Goal: Task Accomplishment & Management: Complete application form

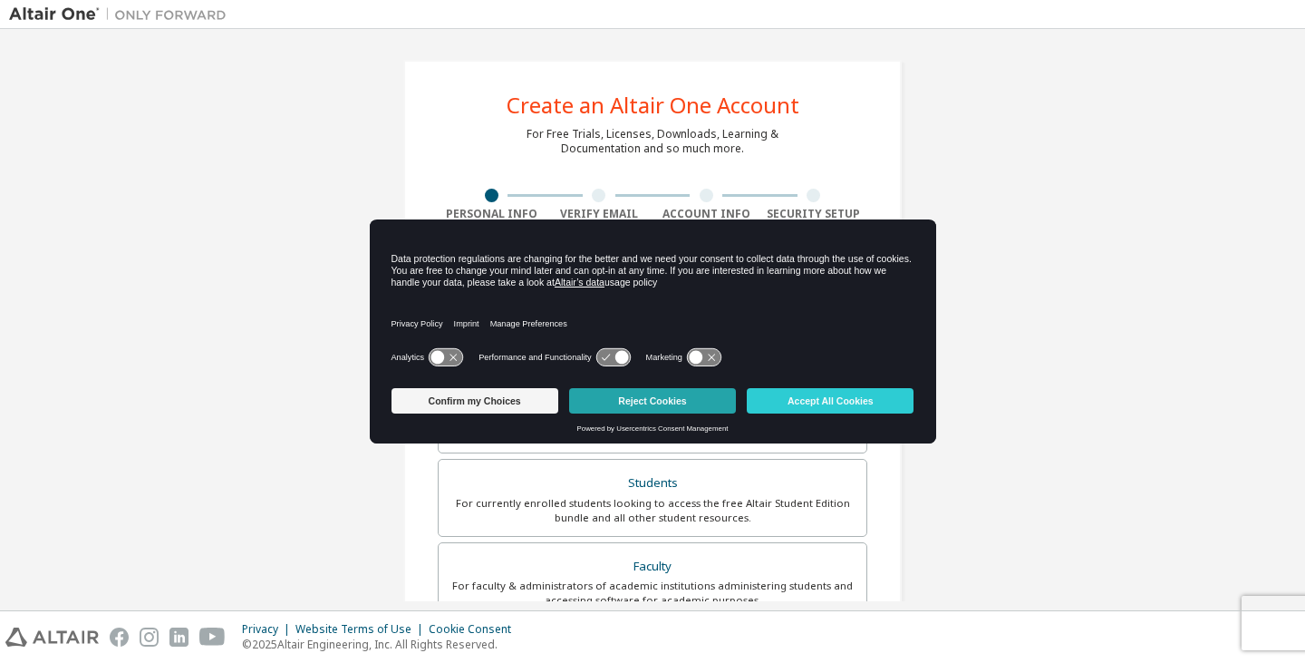
click at [626, 402] on button "Reject Cookies" at bounding box center [652, 400] width 167 height 25
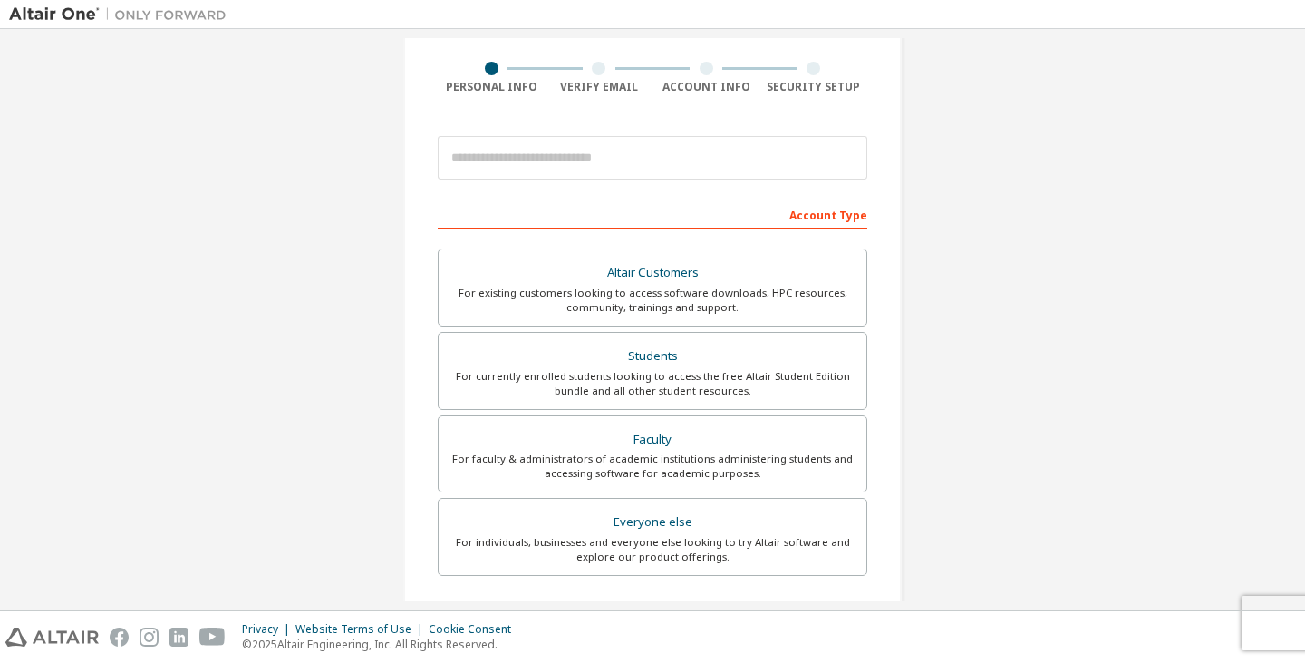
scroll to position [129, 0]
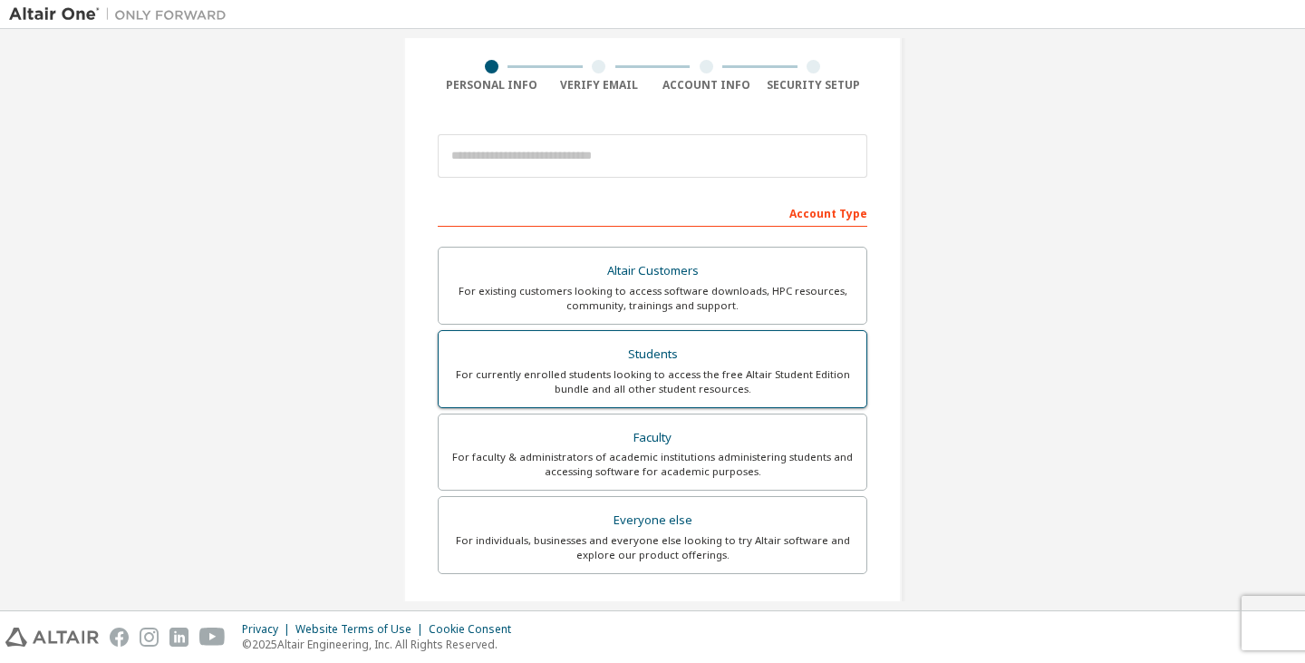
click at [640, 358] on div "Students" at bounding box center [653, 354] width 406 height 25
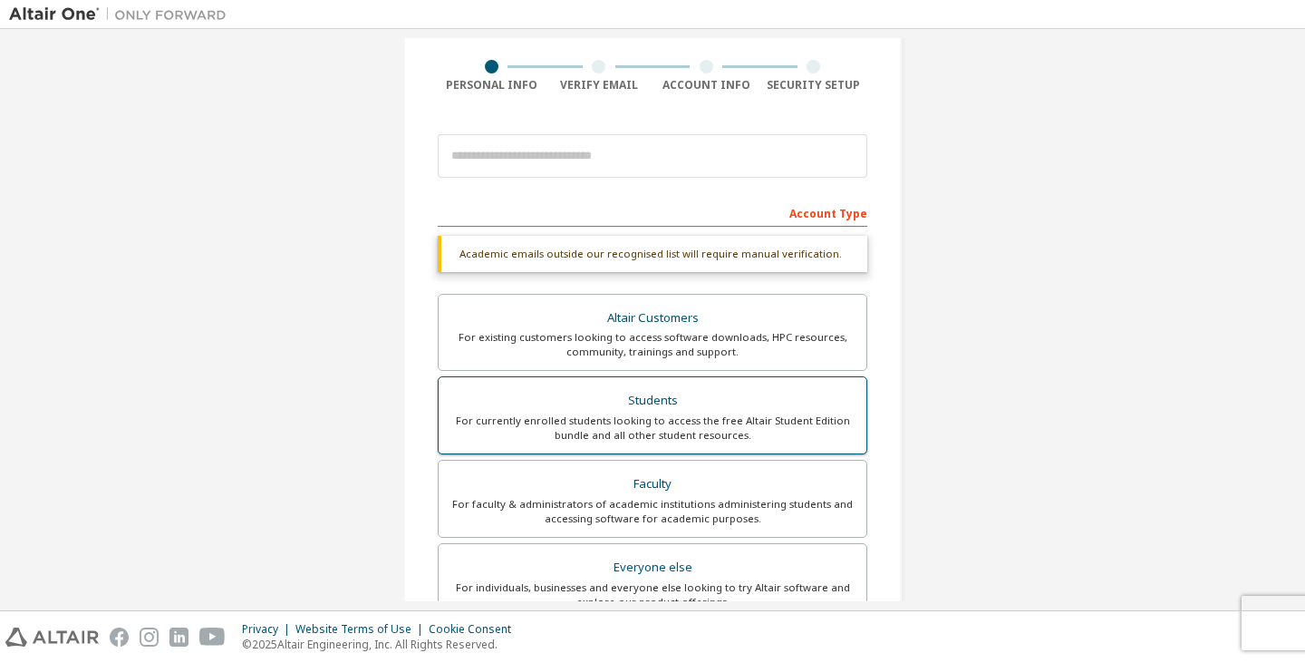
click at [679, 421] on div "For currently enrolled students looking to access the free Altair Student Editi…" at bounding box center [653, 427] width 406 height 29
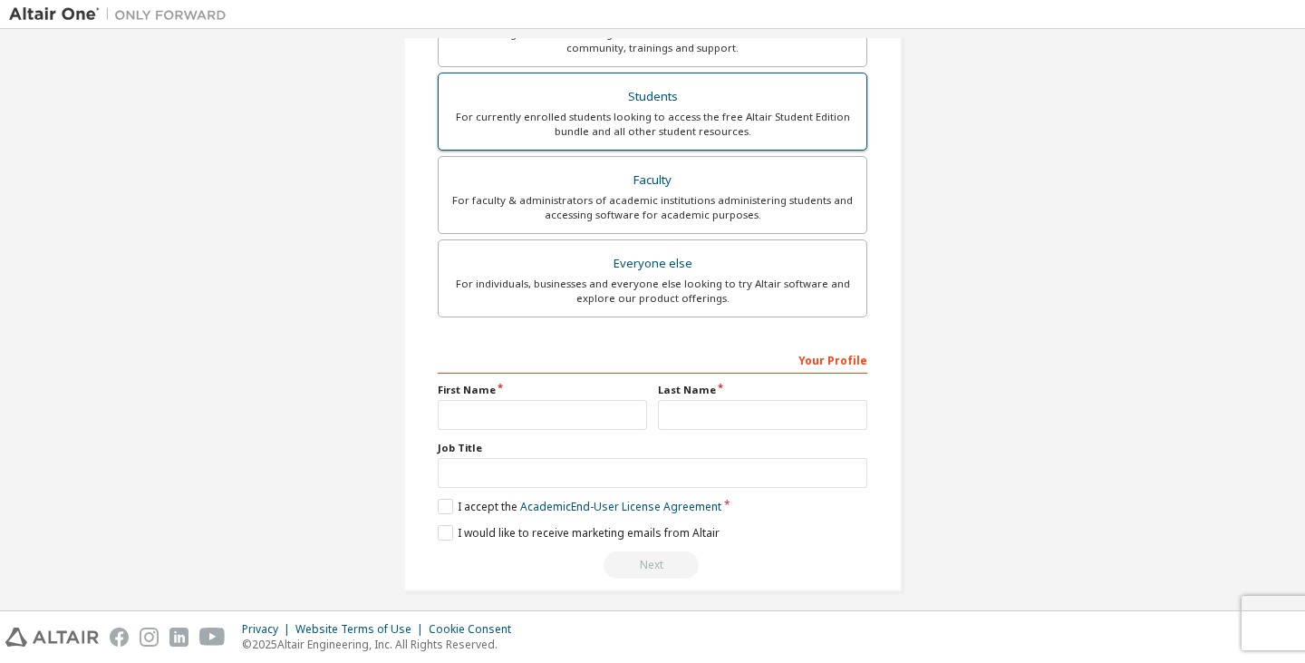
scroll to position [444, 0]
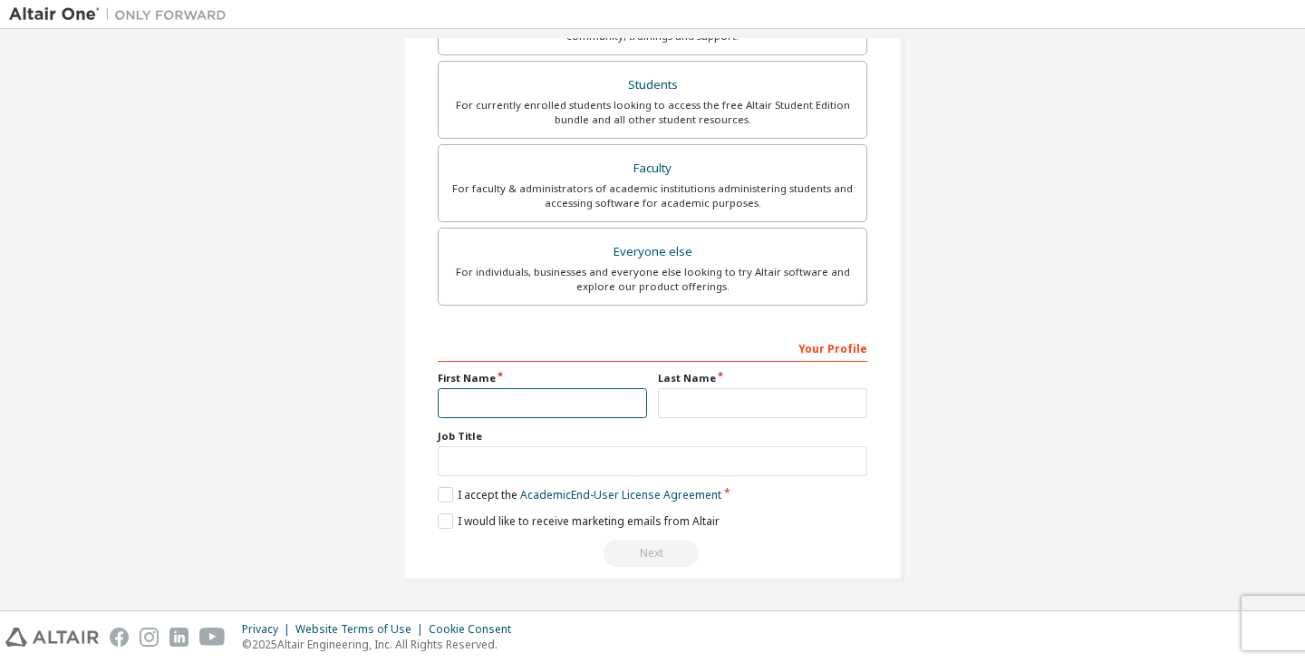
click at [588, 394] on input "text" at bounding box center [542, 403] width 209 height 30
type input "******"
click at [718, 402] on input "text" at bounding box center [762, 403] width 209 height 30
type input "**********"
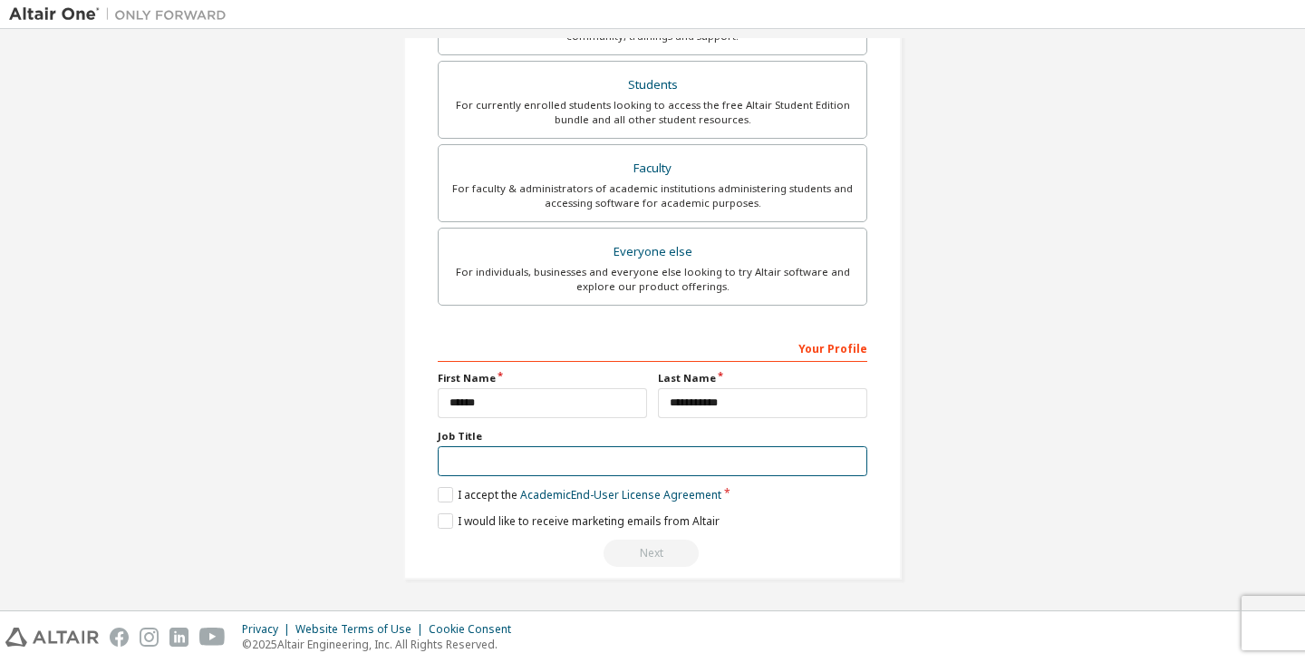
click at [682, 460] on input "text" at bounding box center [653, 461] width 430 height 30
click at [442, 492] on label "I accept the Academic End-User License Agreement" at bounding box center [580, 494] width 284 height 15
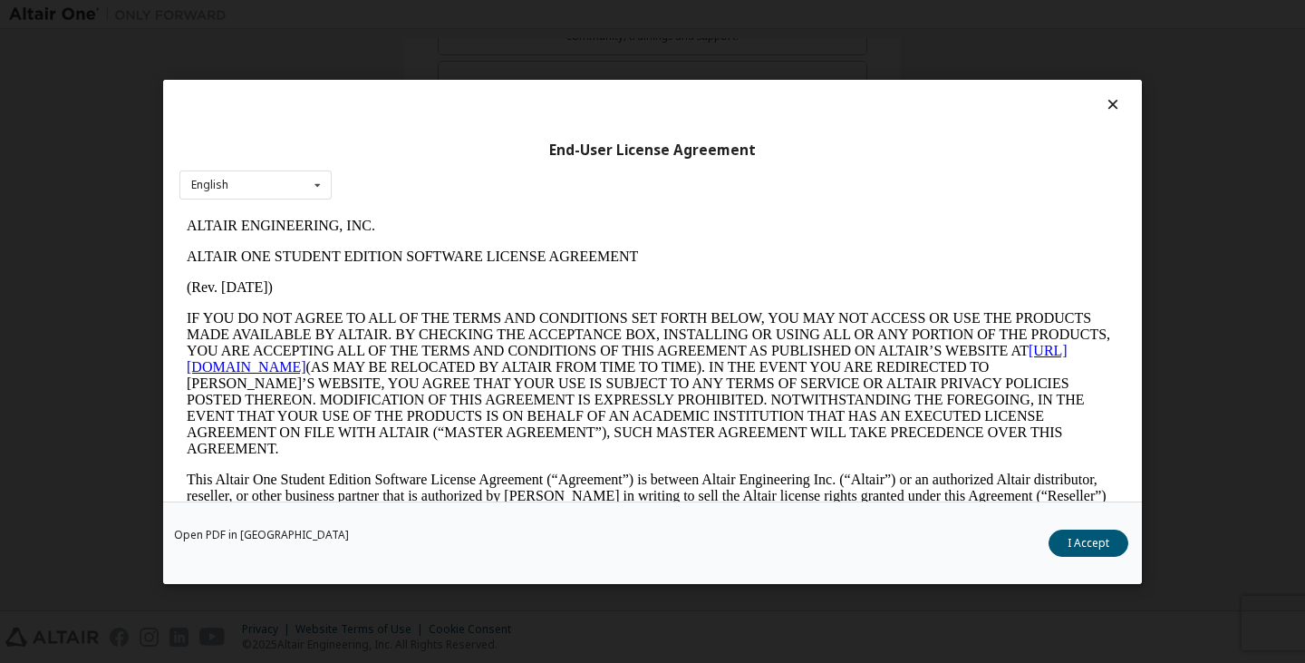
scroll to position [0, 0]
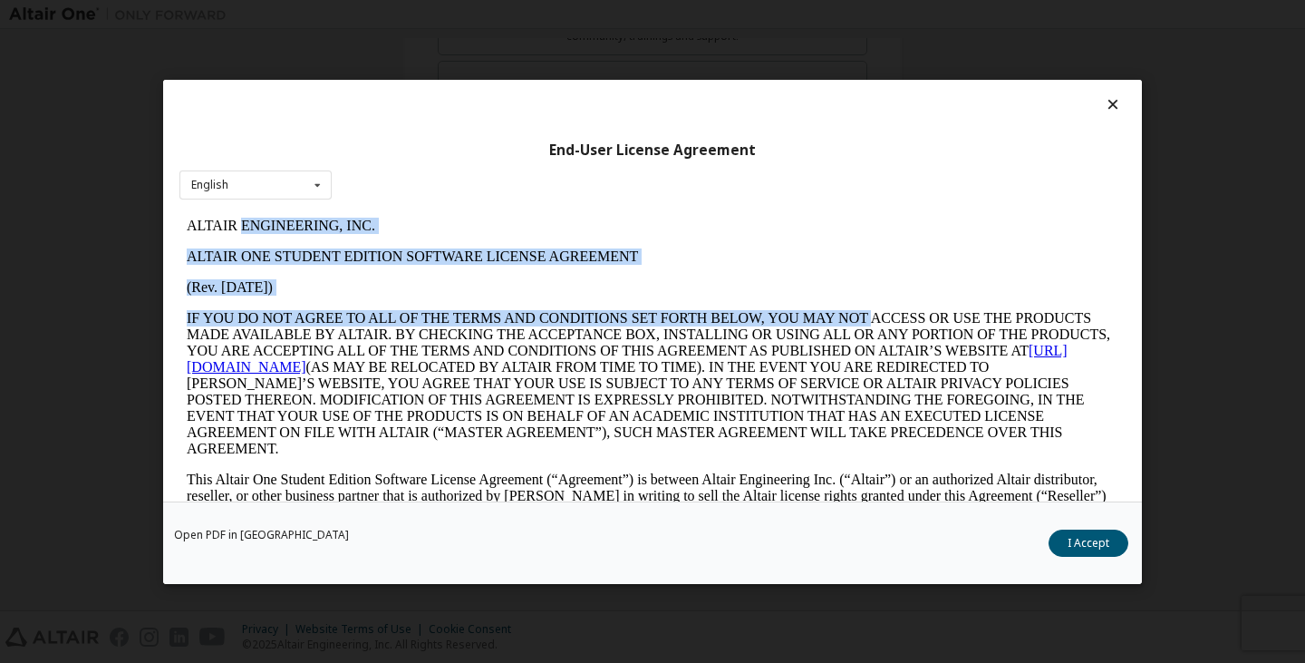
drag, startPoint x: 266, startPoint y: 229, endPoint x: 347, endPoint y: 399, distance: 188.1
click at [347, 399] on p "IF YOU DO NOT AGREE TO ALL OF THE TERMS AND CONDITIONS SET FORTH BELOW, YOU MAY…" at bounding box center [653, 383] width 932 height 147
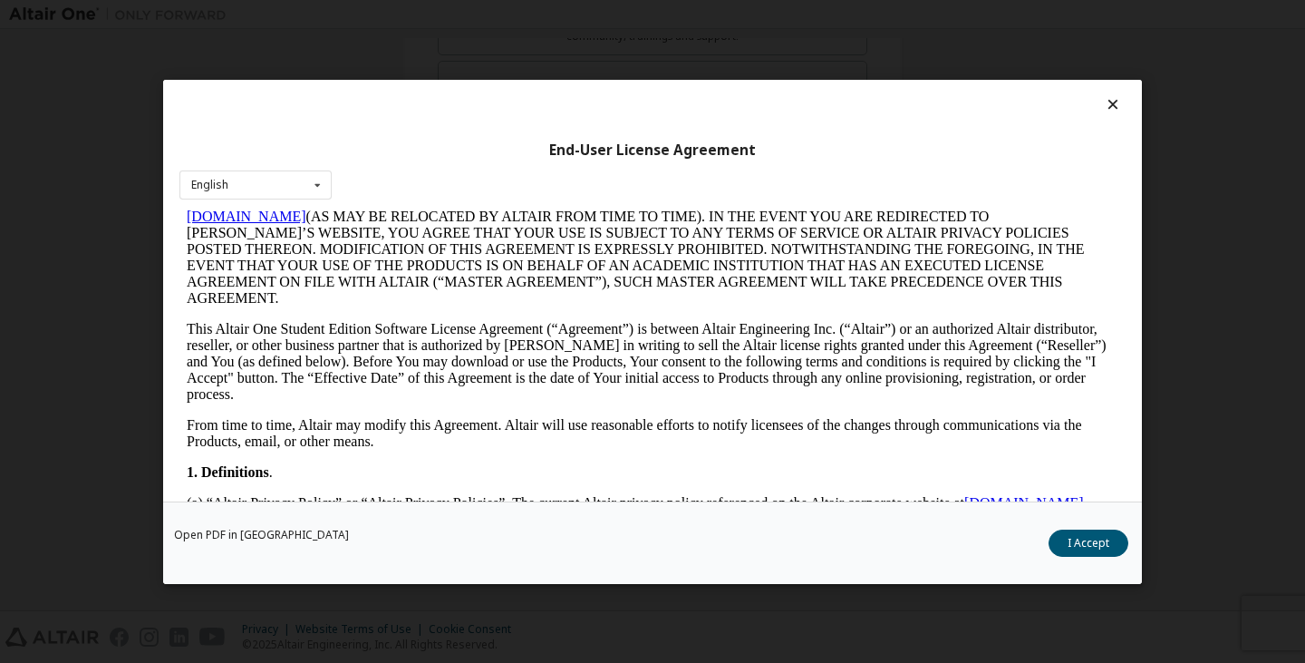
scroll to position [151, 0]
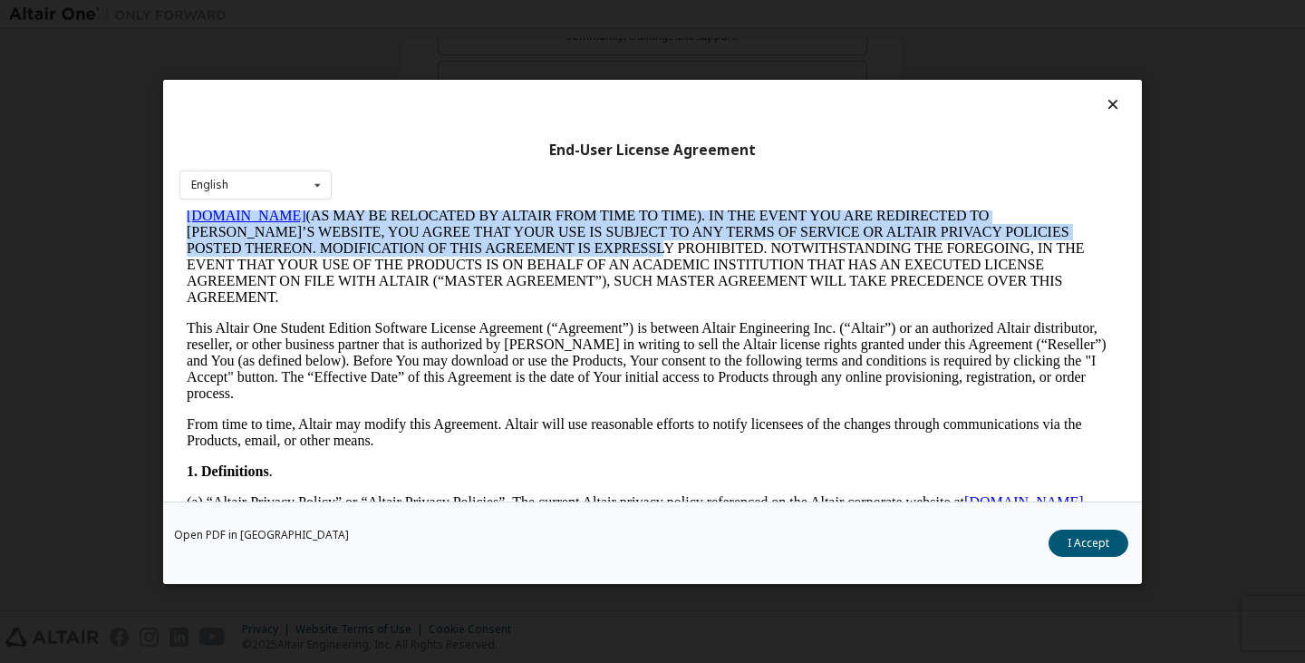
drag, startPoint x: 495, startPoint y: 225, endPoint x: 536, endPoint y: 429, distance: 208.0
click at [536, 305] on p "IF YOU DO NOT AGREE TO ALL OF THE TERMS AND CONDITIONS SET FORTH BELOW, YOU MAY…" at bounding box center [653, 232] width 932 height 147
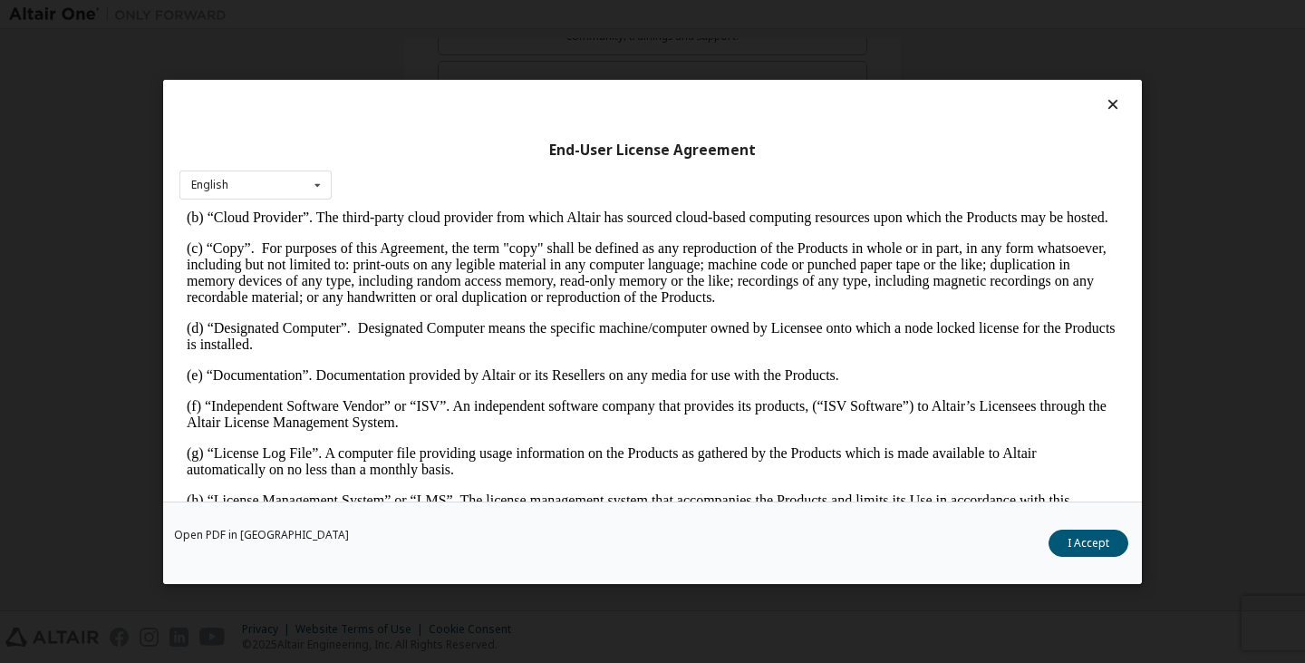
scroll to position [481, 0]
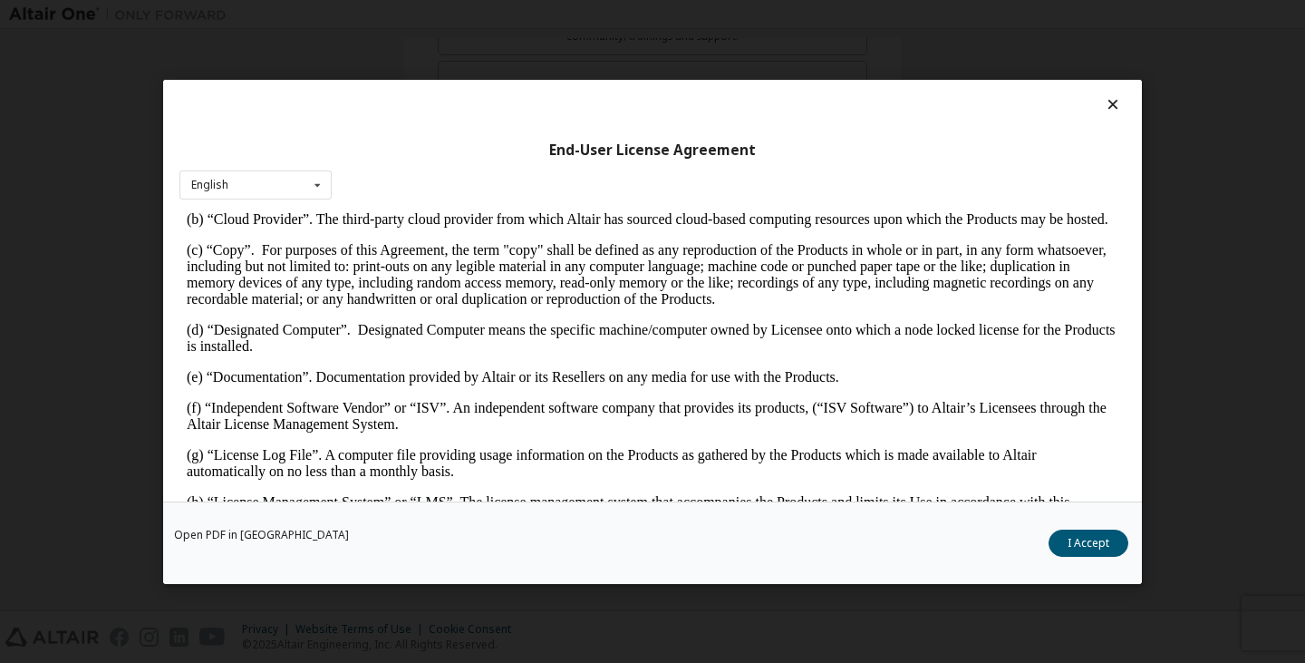
drag, startPoint x: 629, startPoint y: 234, endPoint x: 567, endPoint y: 443, distance: 218.2
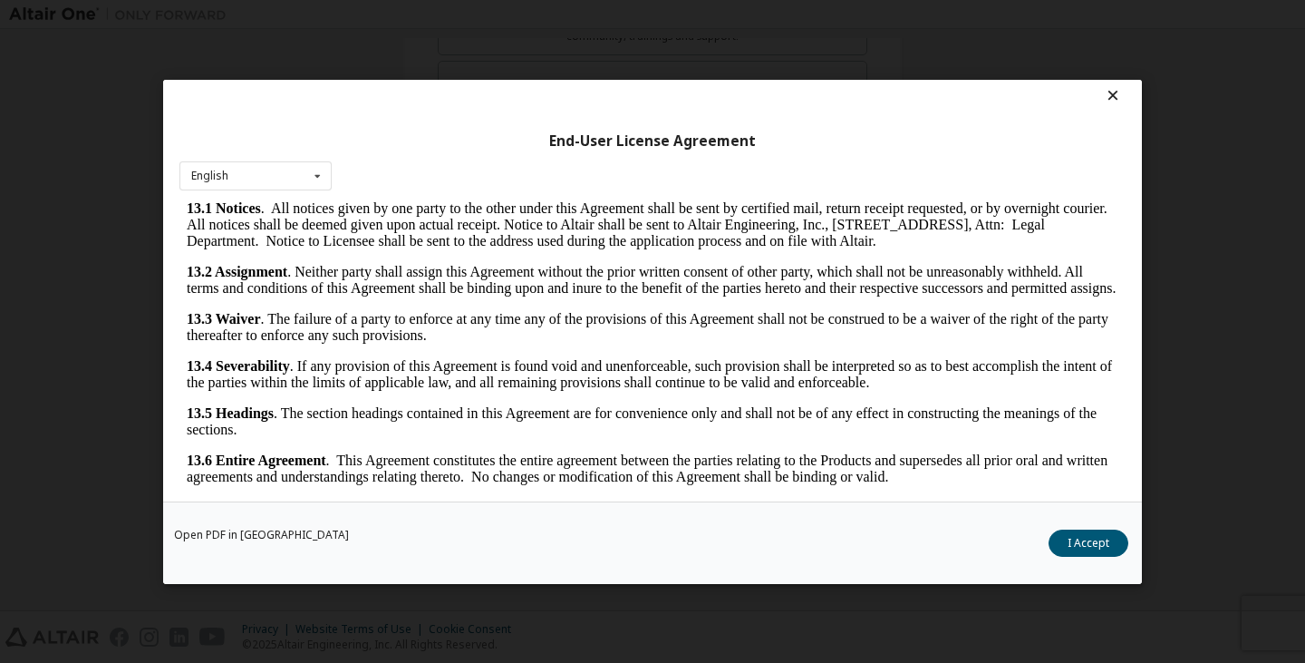
scroll to position [28, 0]
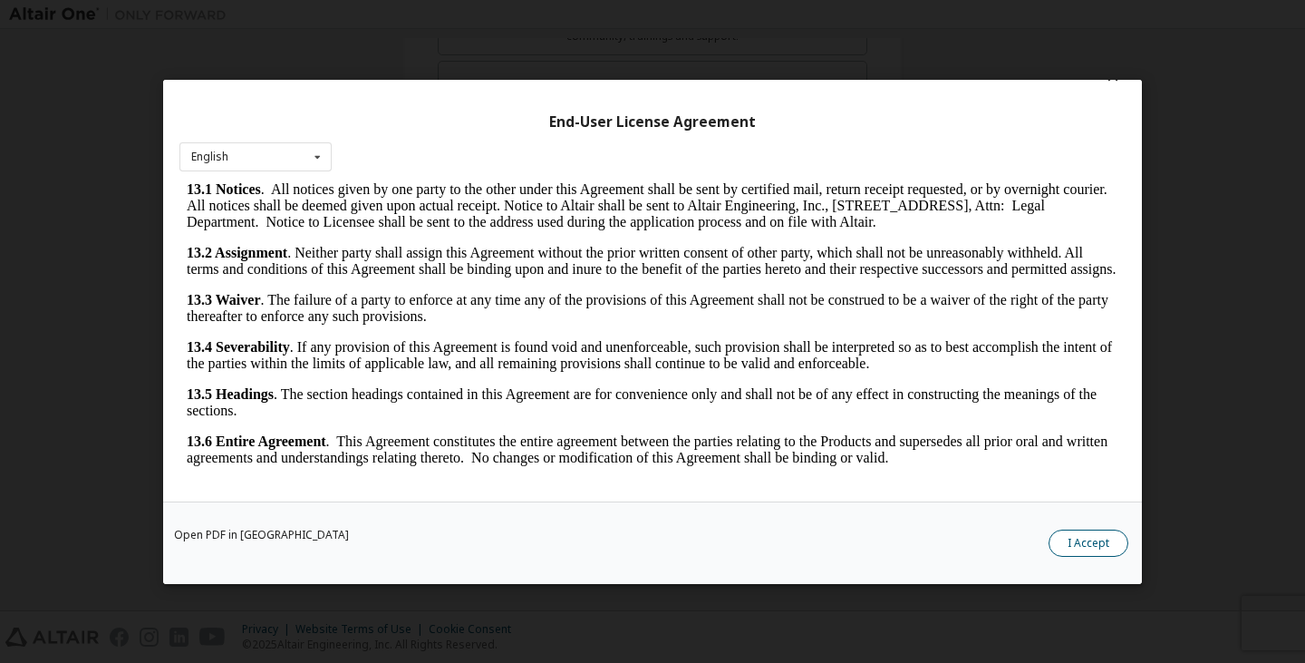
click at [1060, 546] on button "I Accept" at bounding box center [1089, 541] width 80 height 27
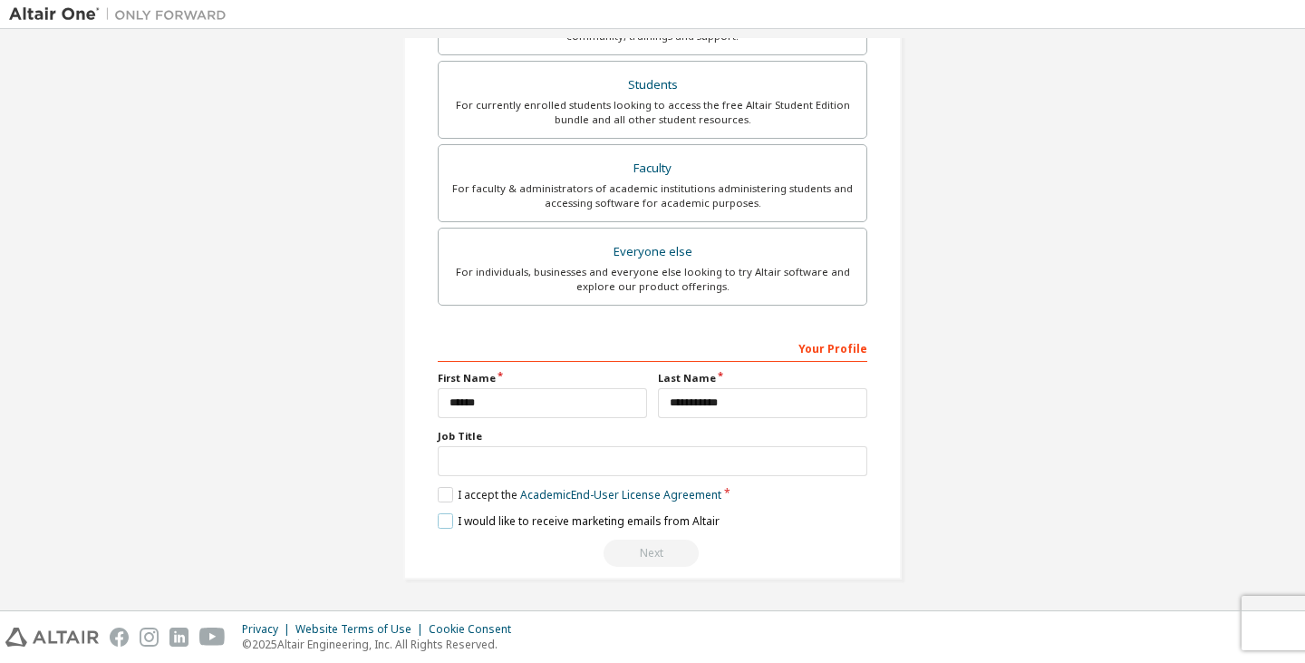
click at [527, 515] on label "I would like to receive marketing emails from Altair" at bounding box center [579, 520] width 282 height 15
click at [492, 463] on input "text" at bounding box center [653, 461] width 430 height 30
type input "*"
click at [440, 518] on label "I would like to receive marketing emails from Altair" at bounding box center [579, 520] width 282 height 15
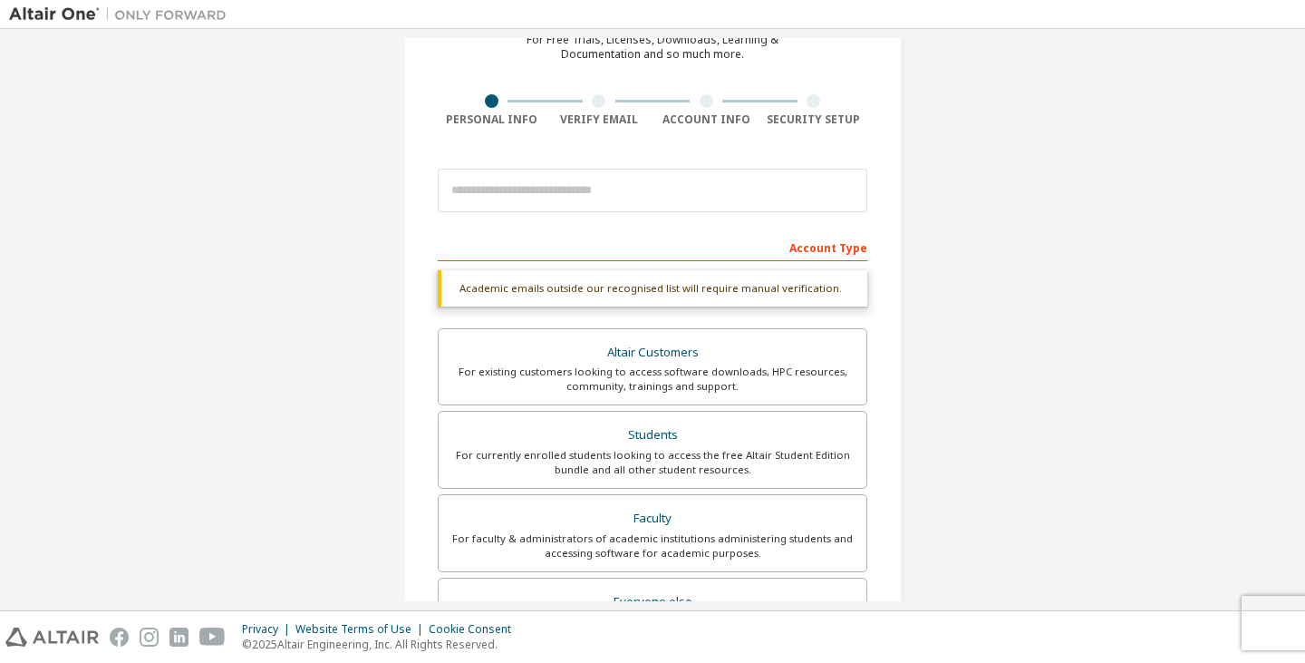
scroll to position [92, 0]
click at [492, 193] on input "email" at bounding box center [653, 193] width 430 height 44
type input "**********"
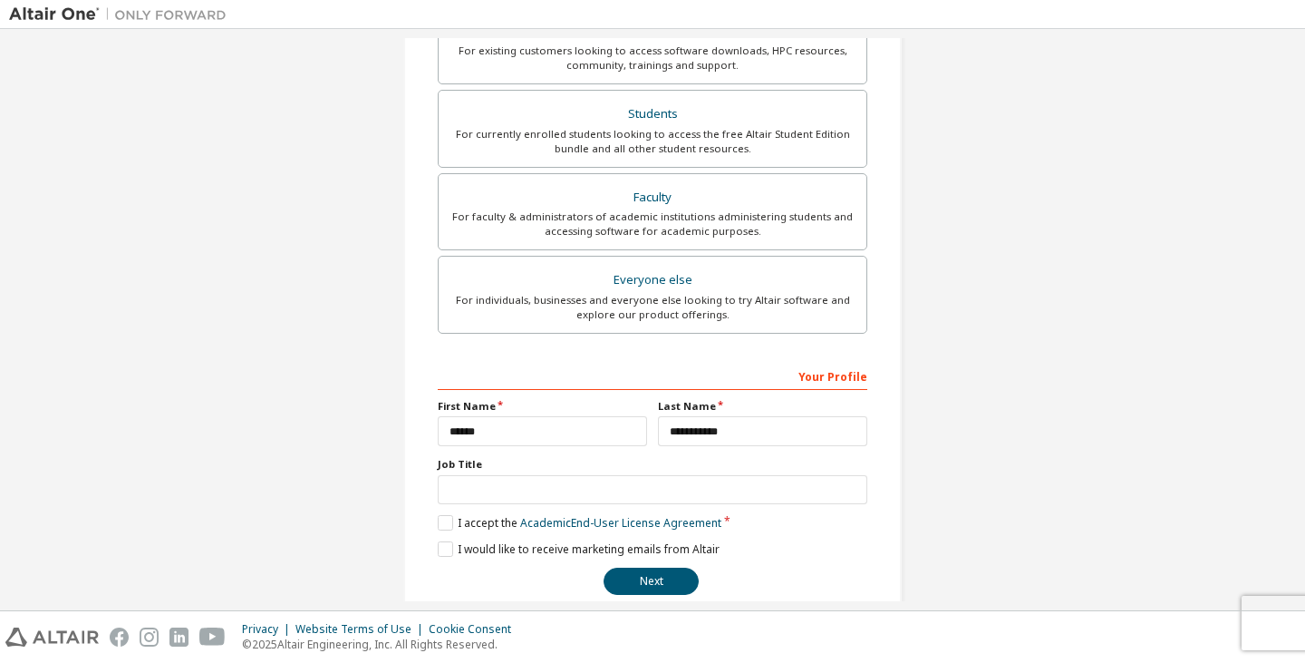
scroll to position [397, 0]
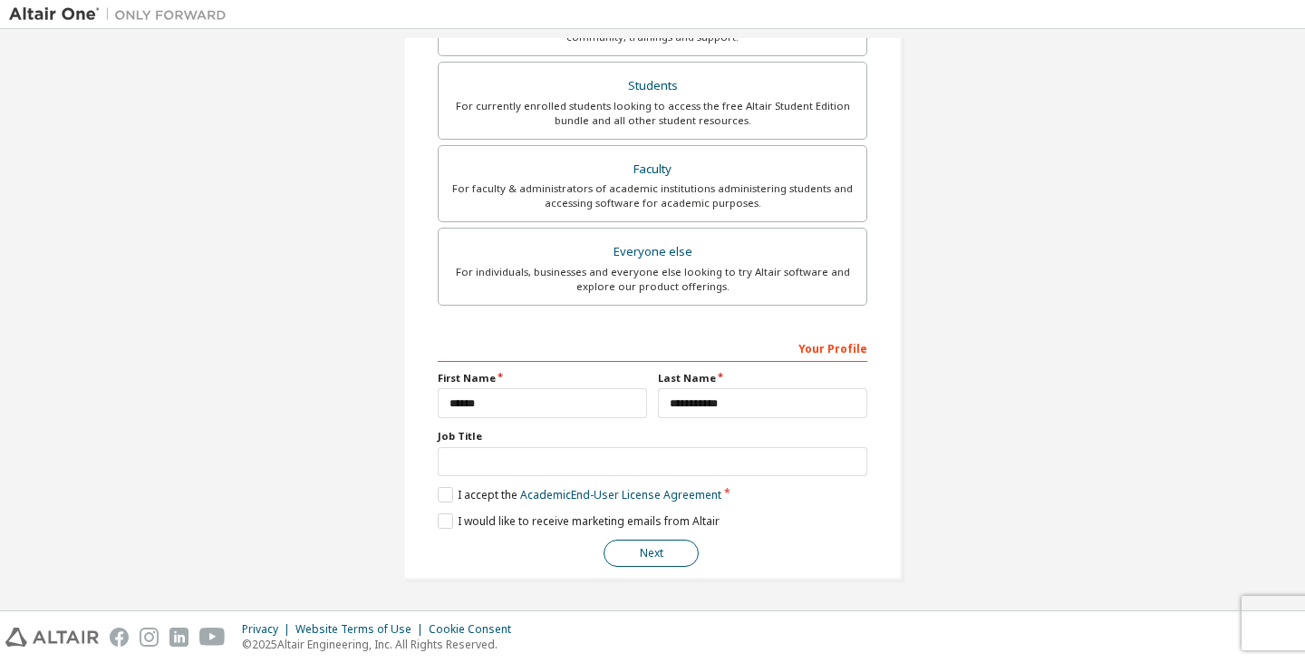
click at [636, 541] on button "Next" at bounding box center [651, 552] width 95 height 27
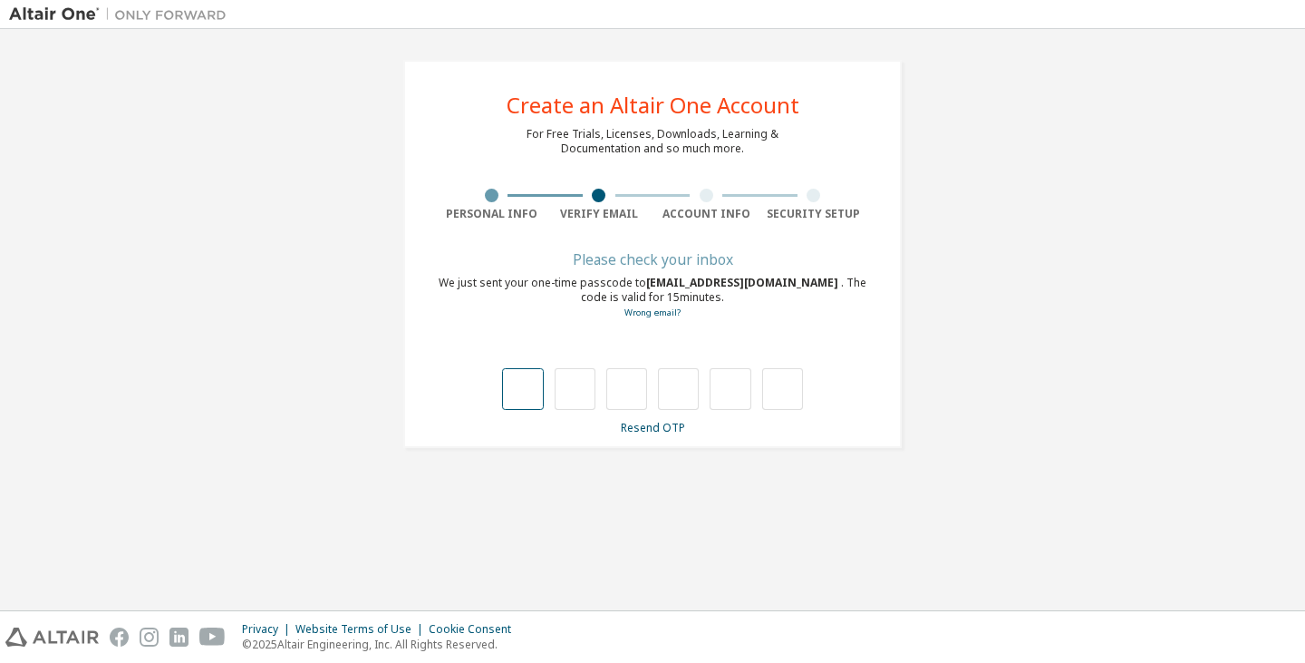
type input "*"
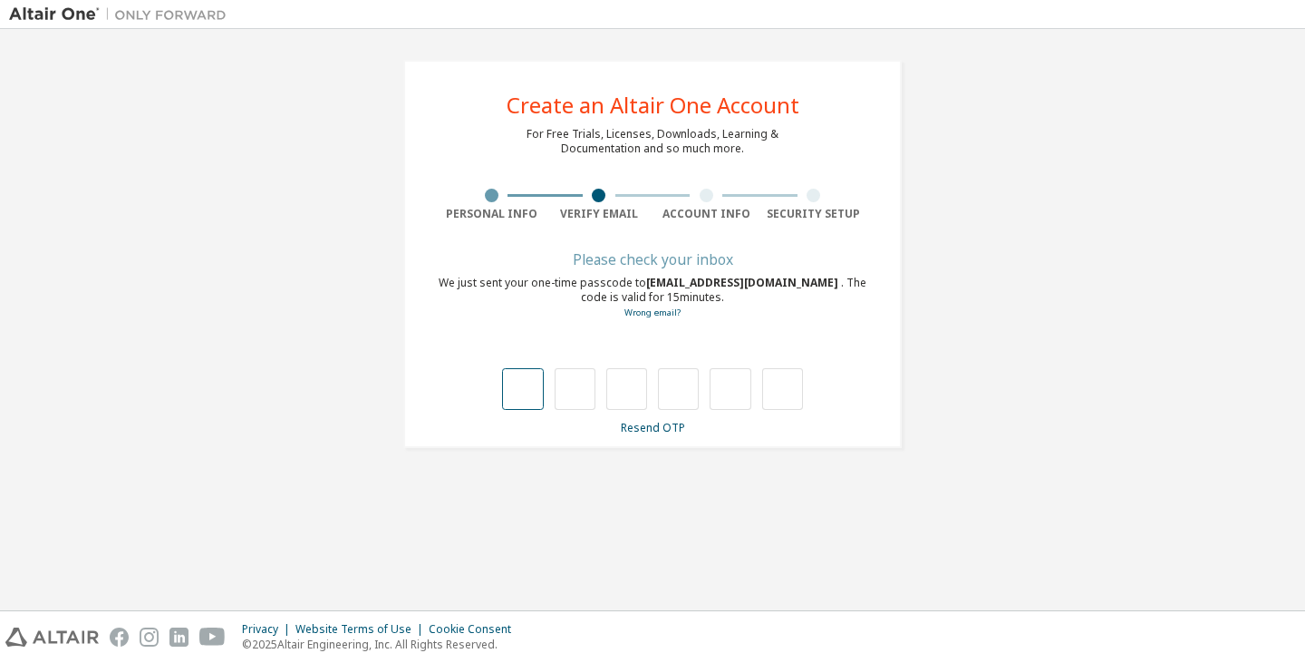
type input "*"
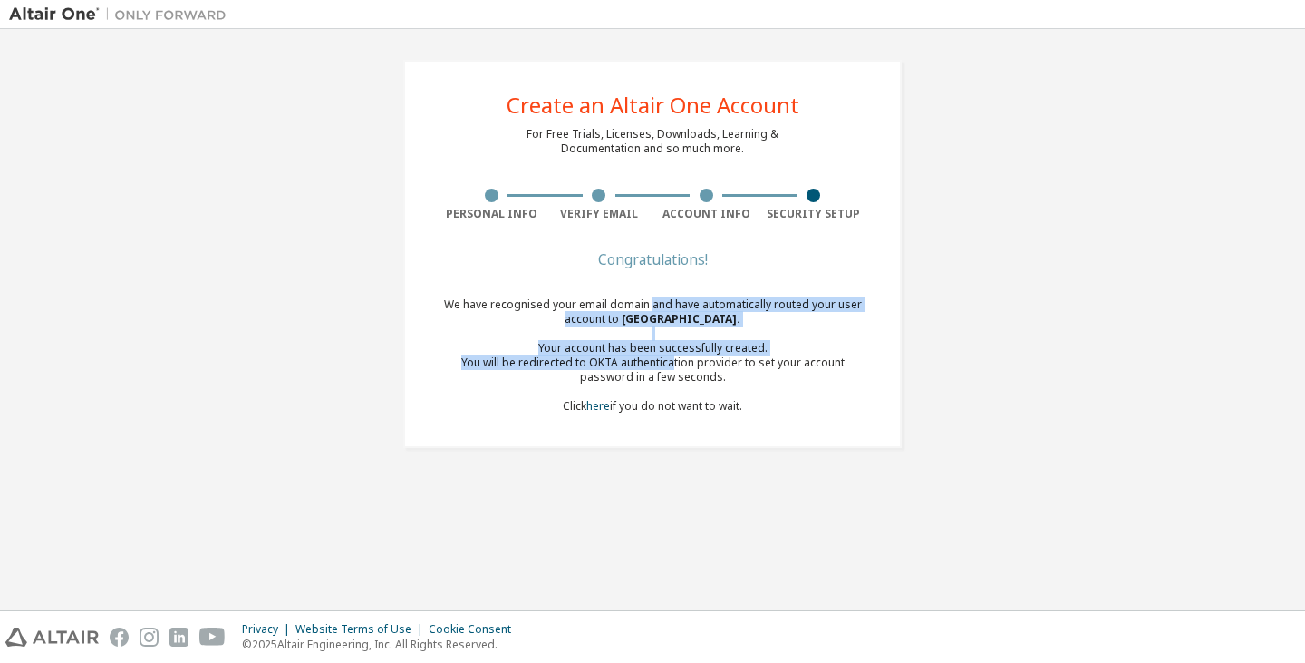
drag, startPoint x: 651, startPoint y: 306, endPoint x: 648, endPoint y: 372, distance: 65.3
click at [648, 372] on div "We have recognised your email domain and have automatically routed your user ac…" at bounding box center [653, 355] width 430 height 116
click at [648, 372] on div "You will be redirected to OKTA authentication provider to set your account pass…" at bounding box center [653, 369] width 430 height 29
drag, startPoint x: 648, startPoint y: 372, endPoint x: 648, endPoint y: 300, distance: 71.6
click at [648, 300] on div "We have recognised your email domain and have automatically routed your user ac…" at bounding box center [653, 355] width 430 height 116
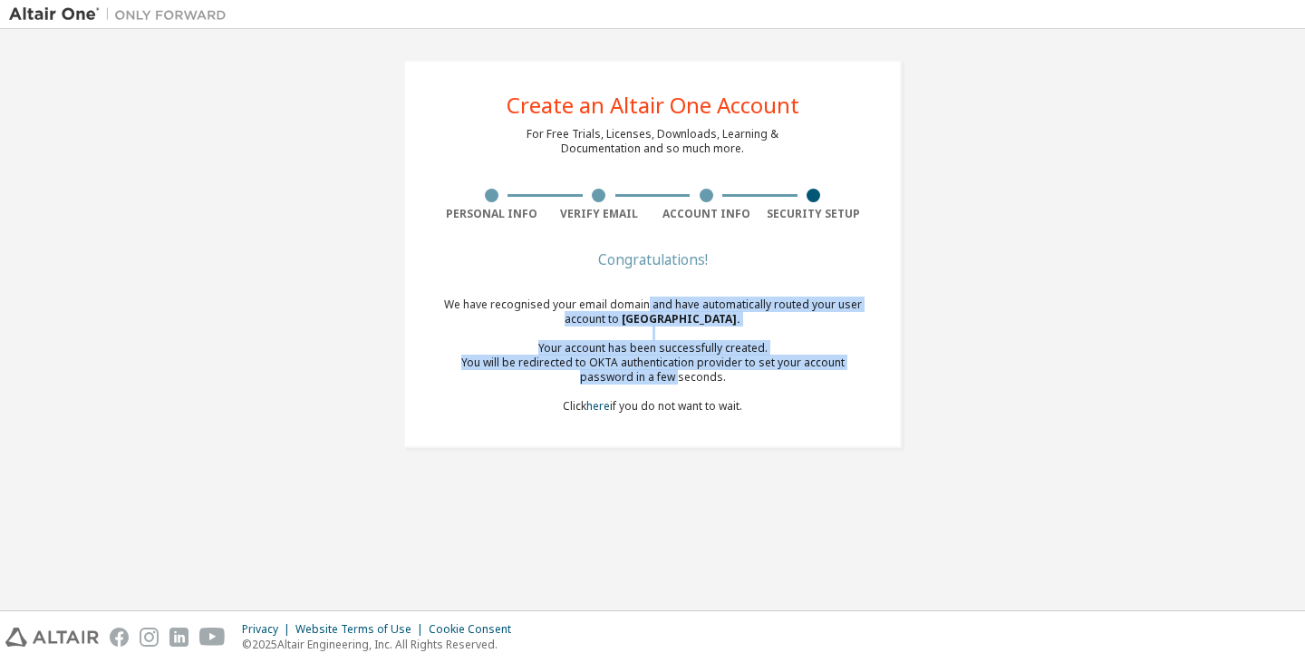
click at [648, 300] on div "We have recognised your email domain and have automatically routed your user ac…" at bounding box center [653, 355] width 430 height 116
